Goal: Information Seeking & Learning: Learn about a topic

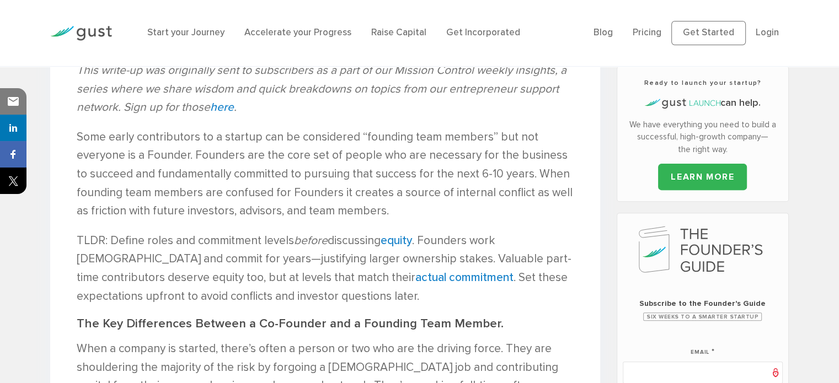
scroll to position [362, 0]
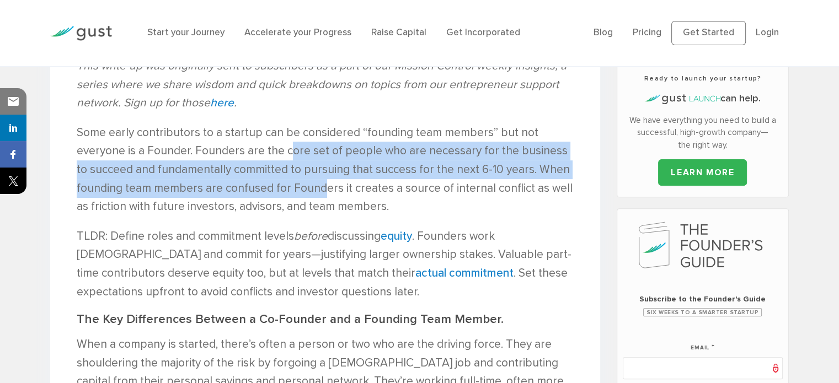
drag, startPoint x: 289, startPoint y: 150, endPoint x: 323, endPoint y: 186, distance: 49.6
click at [323, 186] on p "Some early contributors to a startup can be considered “founding team members” …" at bounding box center [325, 170] width 497 height 93
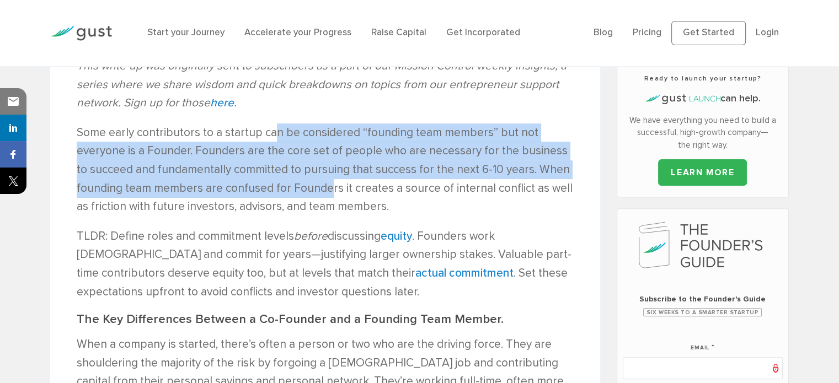
drag, startPoint x: 269, startPoint y: 130, endPoint x: 331, endPoint y: 194, distance: 88.6
click at [331, 194] on p "Some early contributors to a startup can be considered “founding team members” …" at bounding box center [325, 170] width 497 height 93
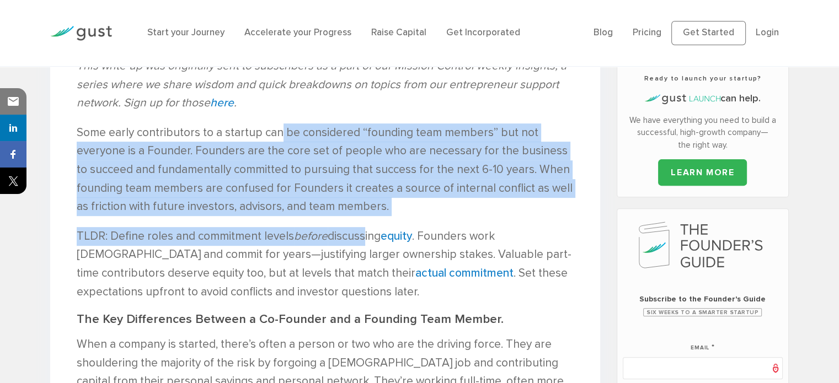
drag, startPoint x: 276, startPoint y: 134, endPoint x: 361, endPoint y: 239, distance: 135.4
click at [361, 239] on p "TLDR: Define roles and commitment levels before discussing equity . Founders wo…" at bounding box center [325, 264] width 497 height 74
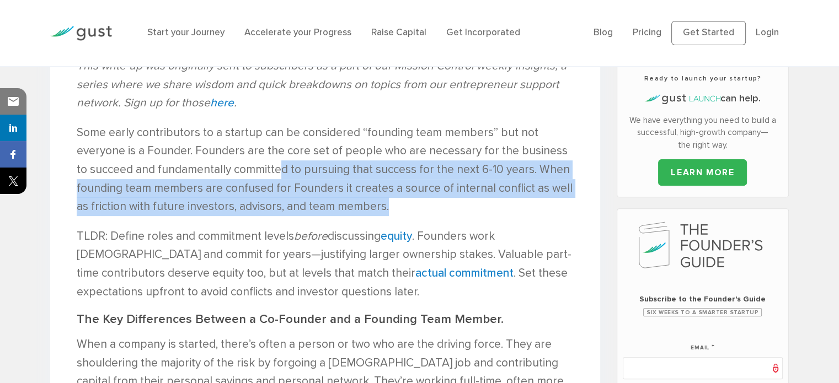
drag, startPoint x: 386, startPoint y: 211, endPoint x: 266, endPoint y: 168, distance: 127.4
click at [266, 168] on p "Some early contributors to a startup can be considered “founding team members” …" at bounding box center [325, 170] width 497 height 93
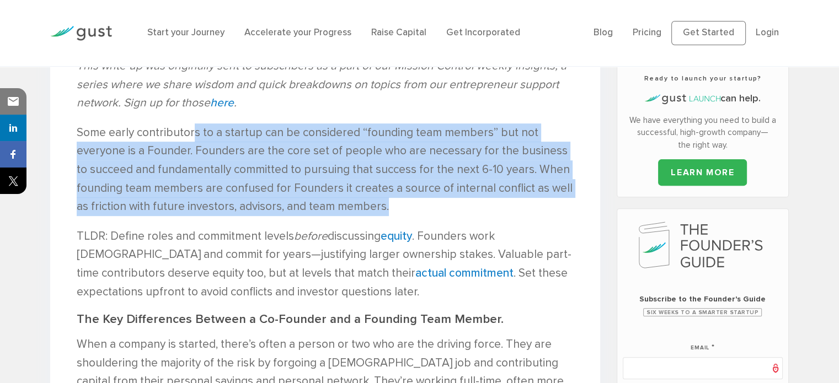
drag, startPoint x: 191, startPoint y: 129, endPoint x: 384, endPoint y: 198, distance: 204.7
click at [384, 198] on p "Some early contributors to a startup can be considered “founding team members” …" at bounding box center [325, 170] width 497 height 93
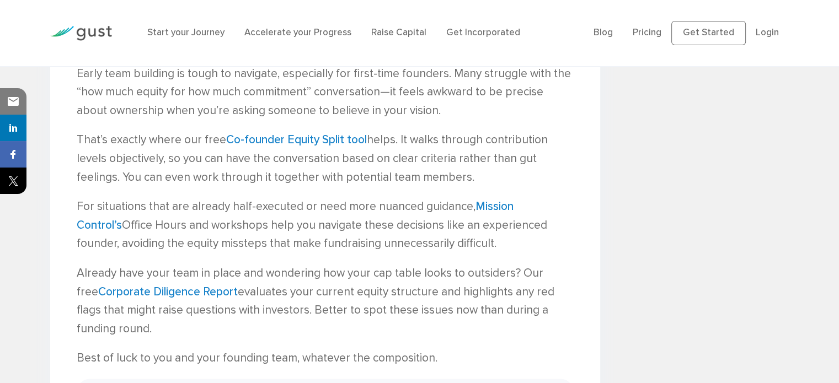
scroll to position [1447, 0]
